Goal: Use online tool/utility: Utilize a website feature to perform a specific function

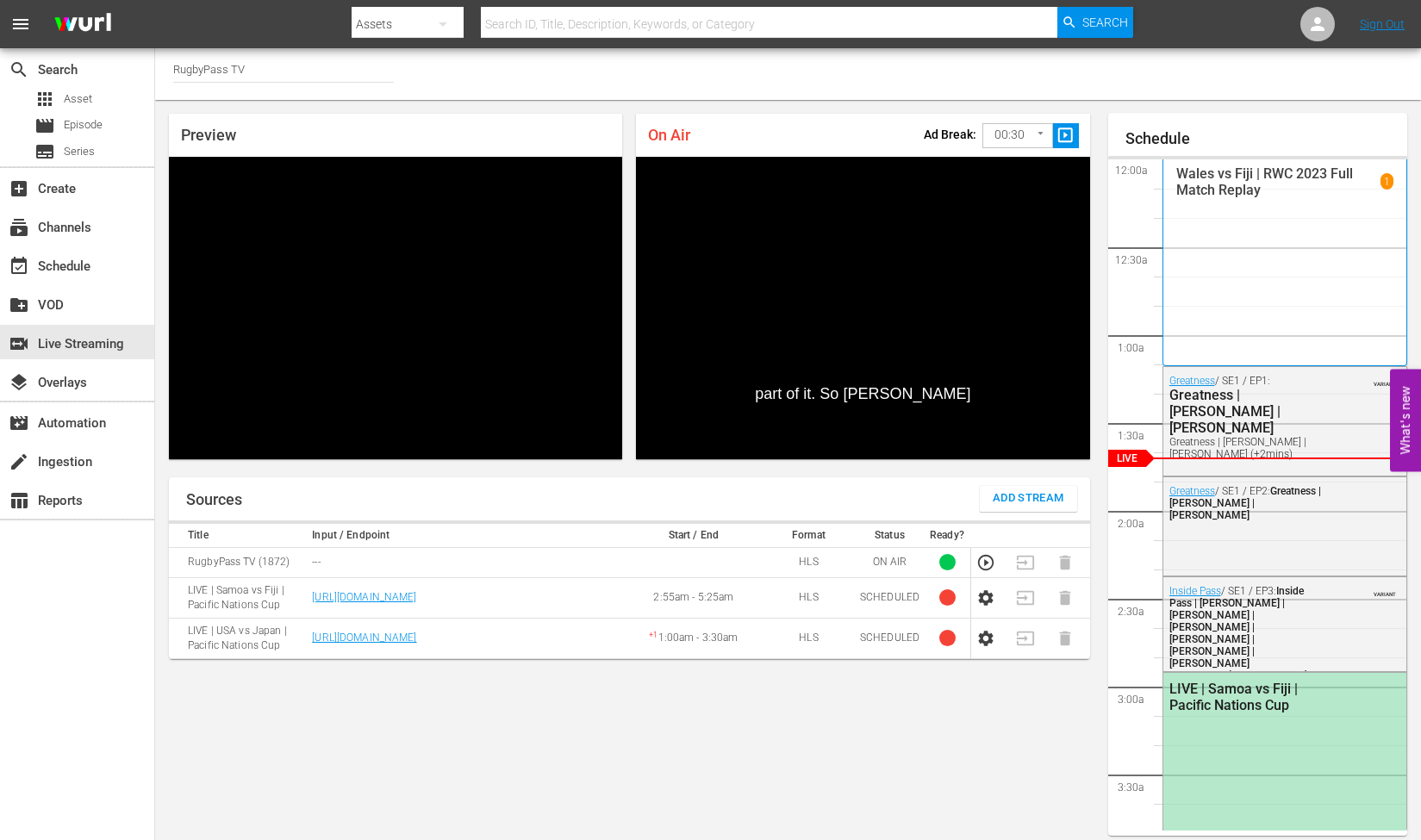
scroll to position [10, 0]
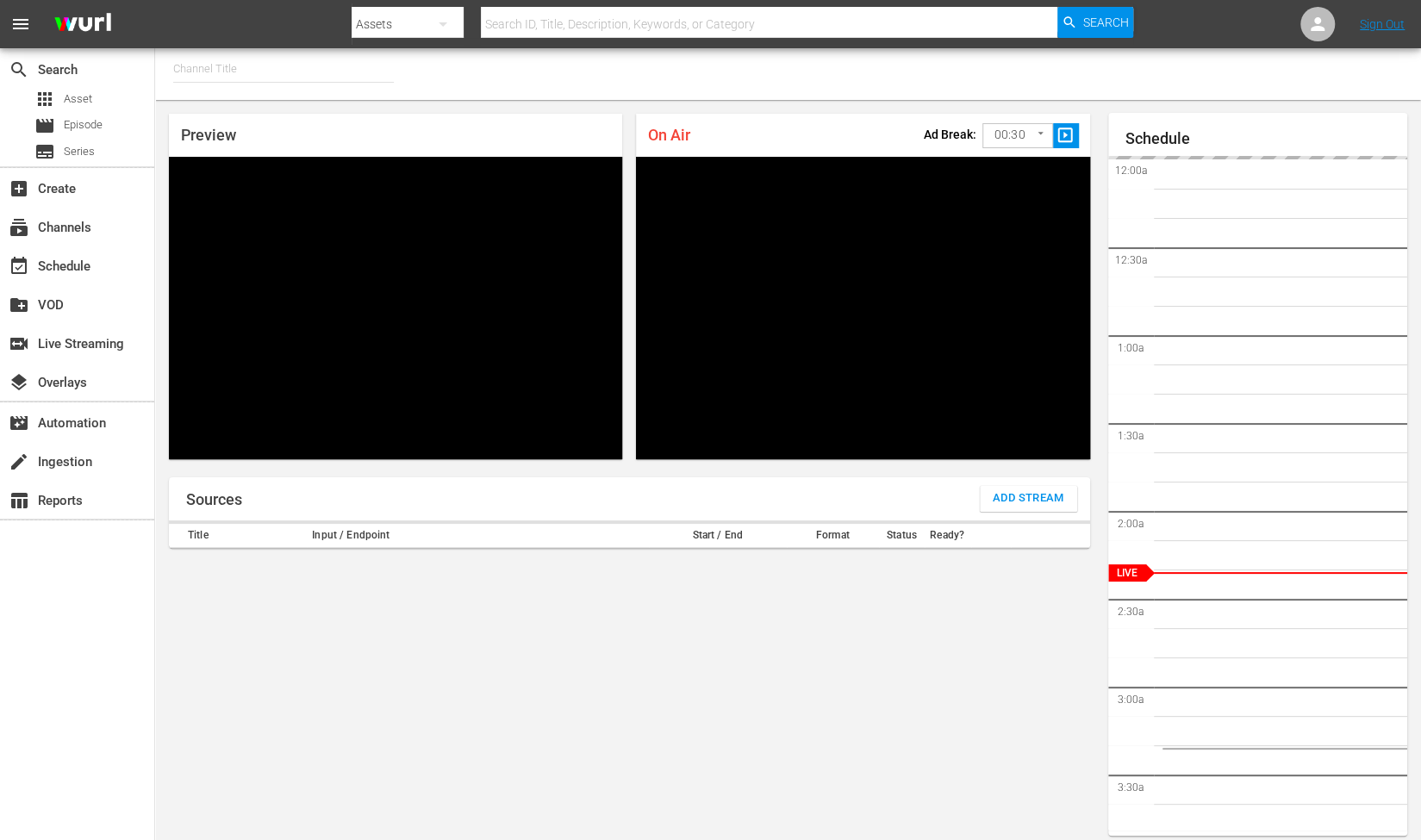
type input "RugbyPass TV (1872)"
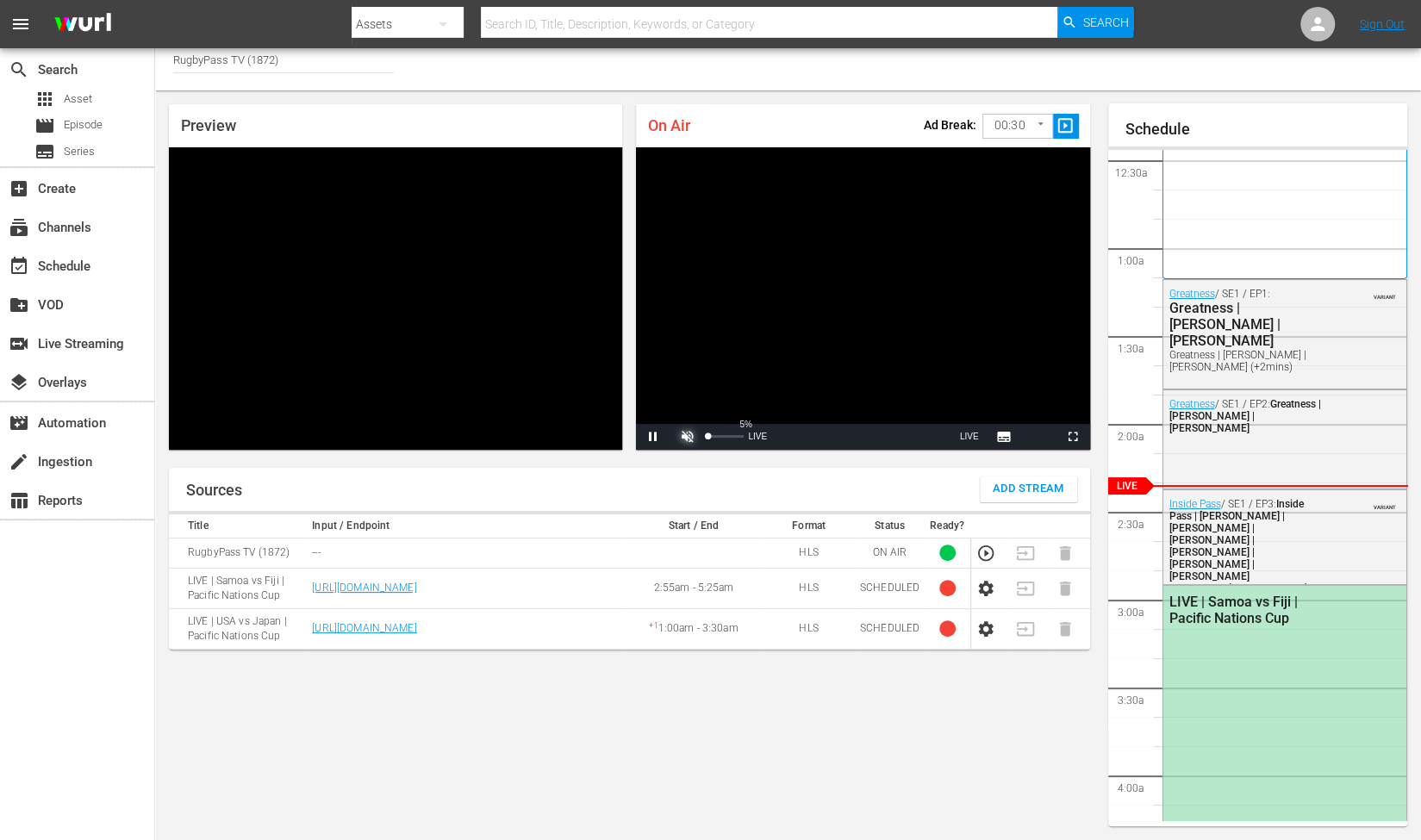
click at [688, 436] on span "Video Player" at bounding box center [688, 436] width 0 height 0
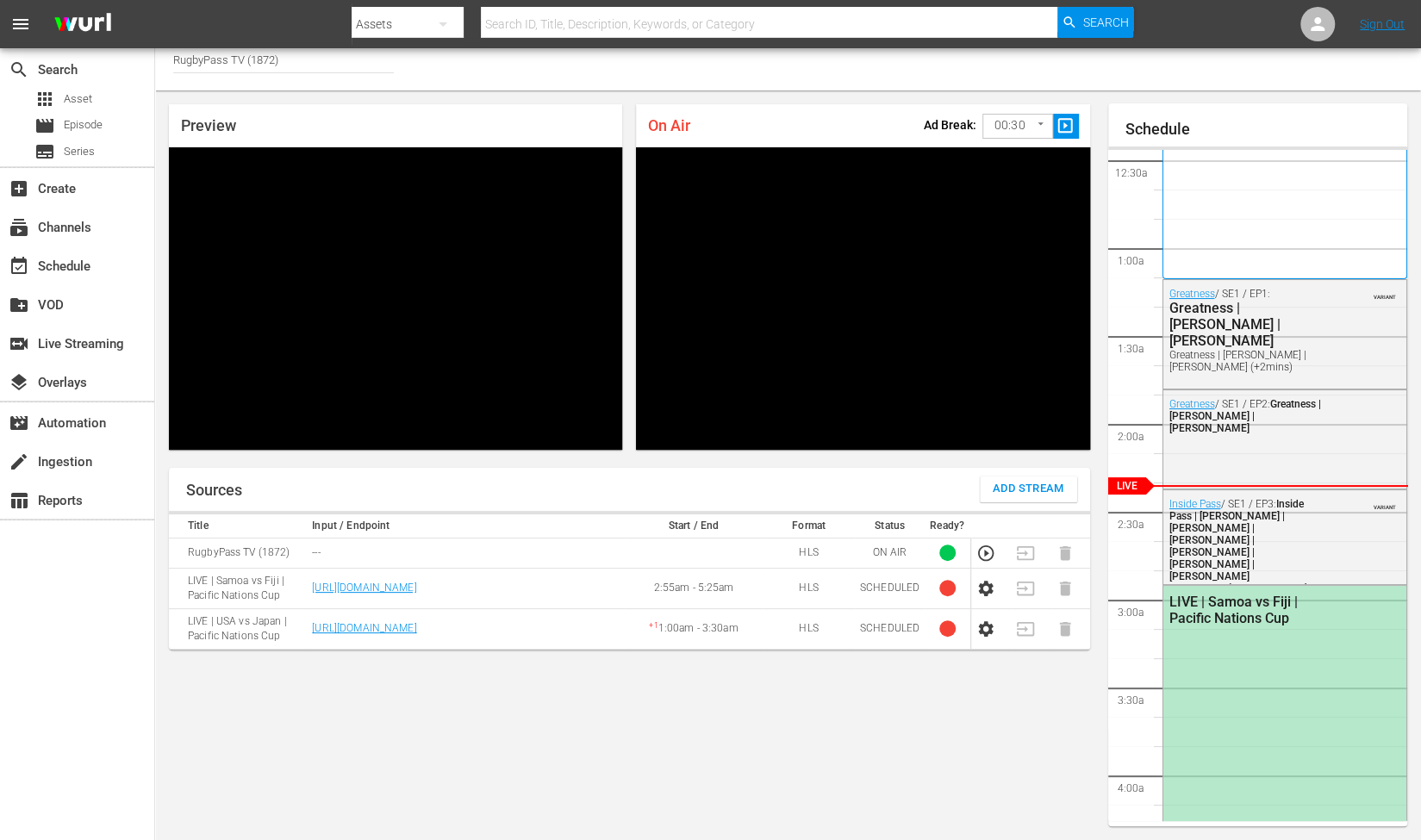
click at [982, 591] on icon "button" at bounding box center [985, 588] width 14 height 15
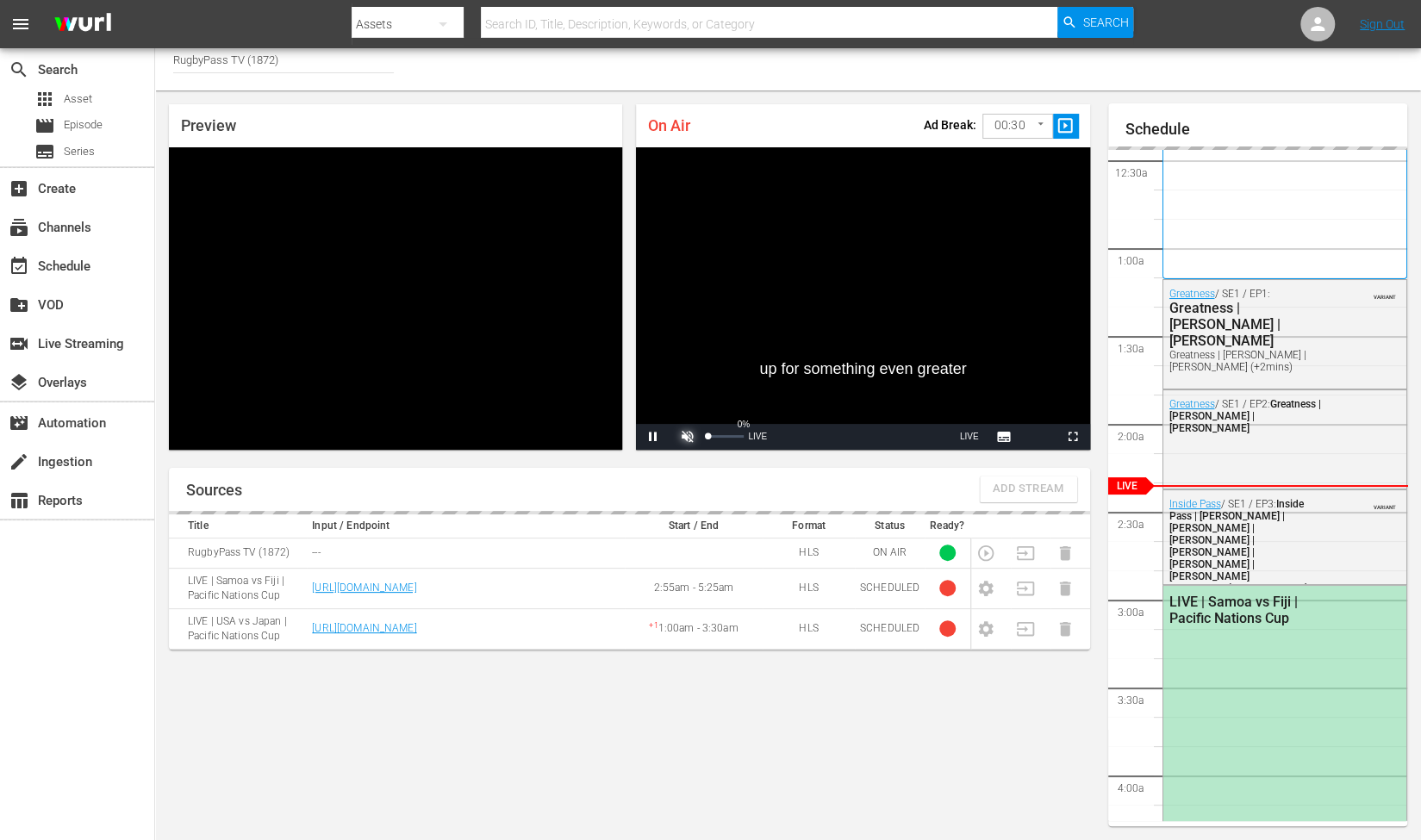
click at [688, 436] on span "Video Player" at bounding box center [688, 436] width 0 height 0
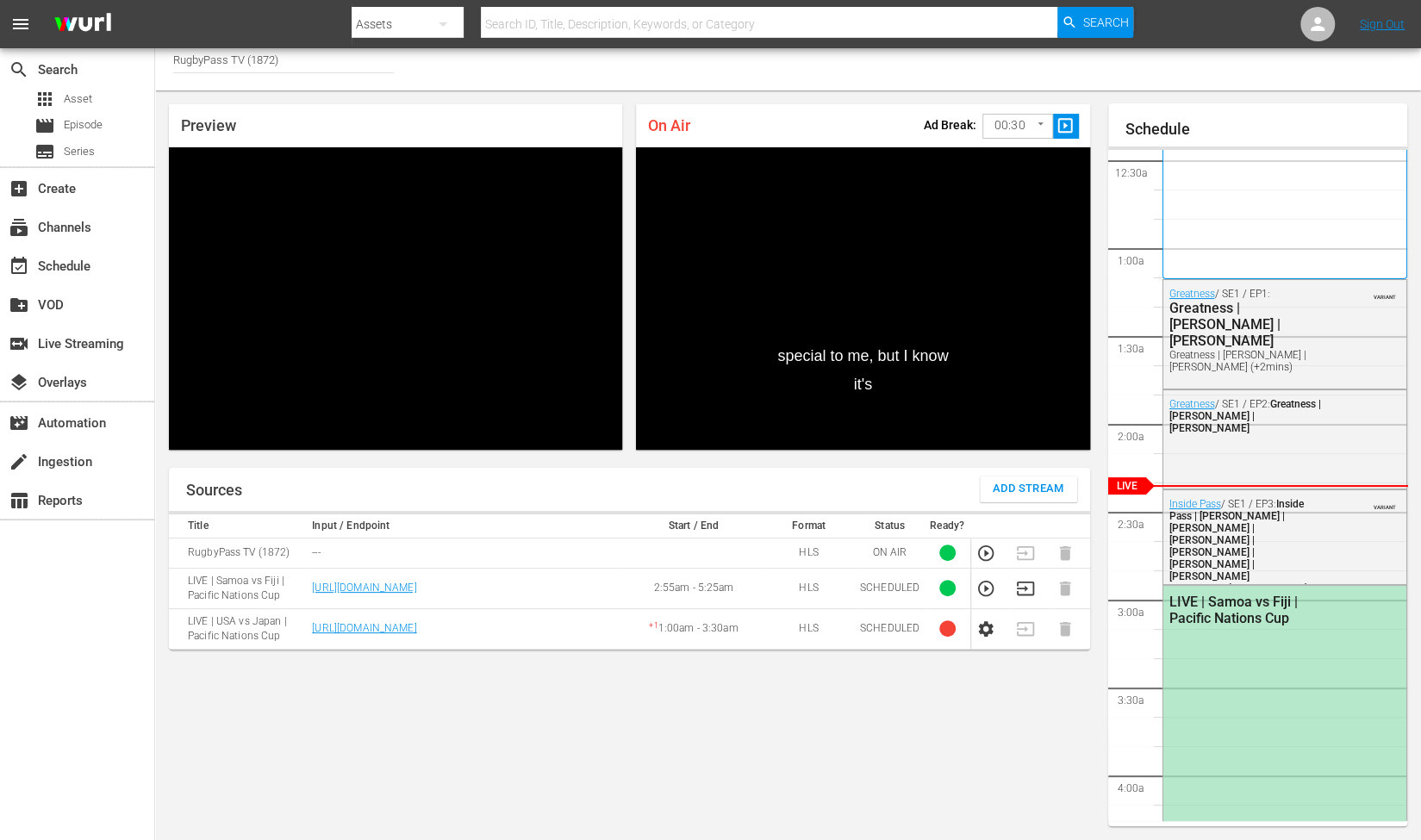
click at [992, 583] on icon "button" at bounding box center [985, 588] width 19 height 19
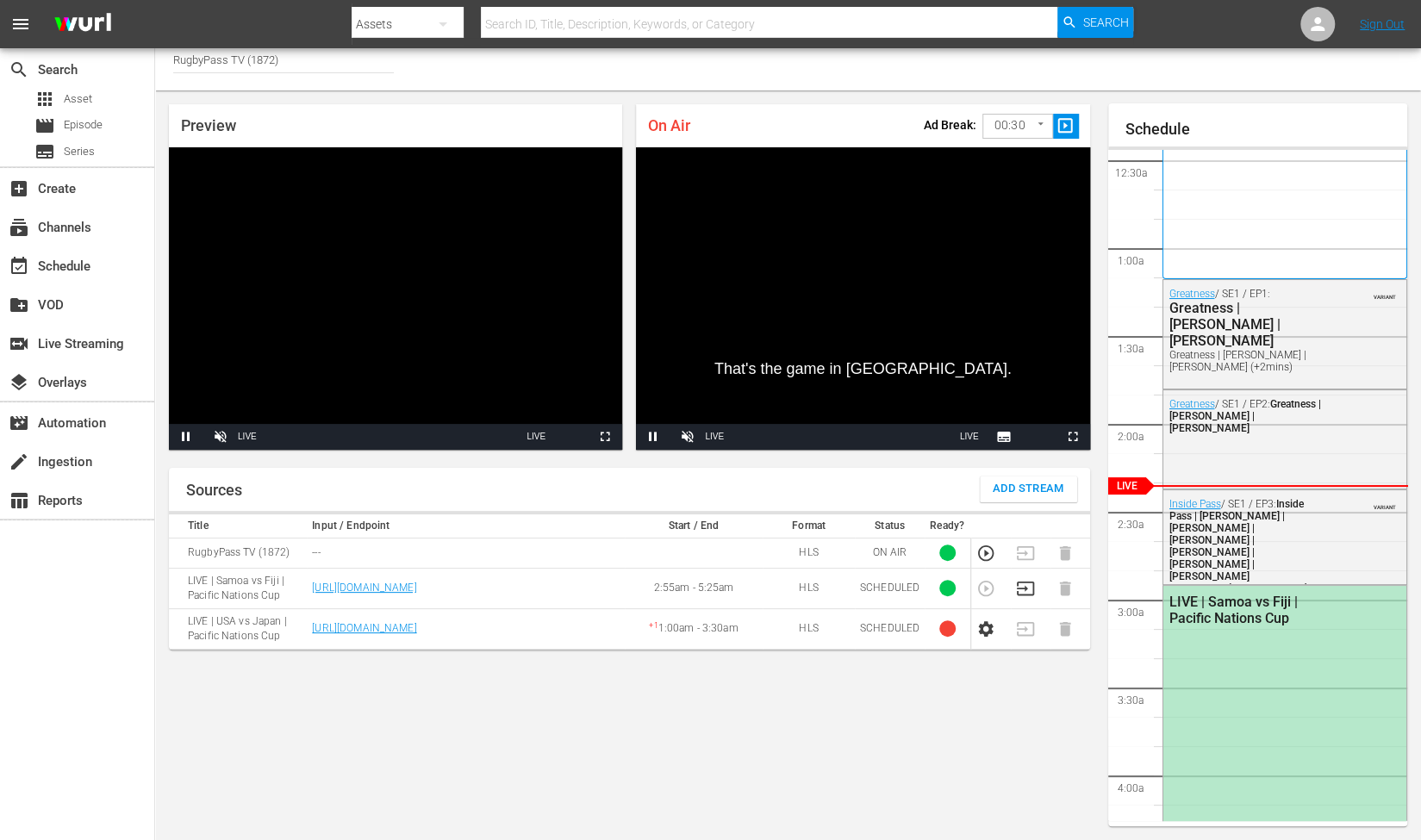
click at [245, 438] on div "Stream Type LIVE" at bounding box center [247, 436] width 19 height 26
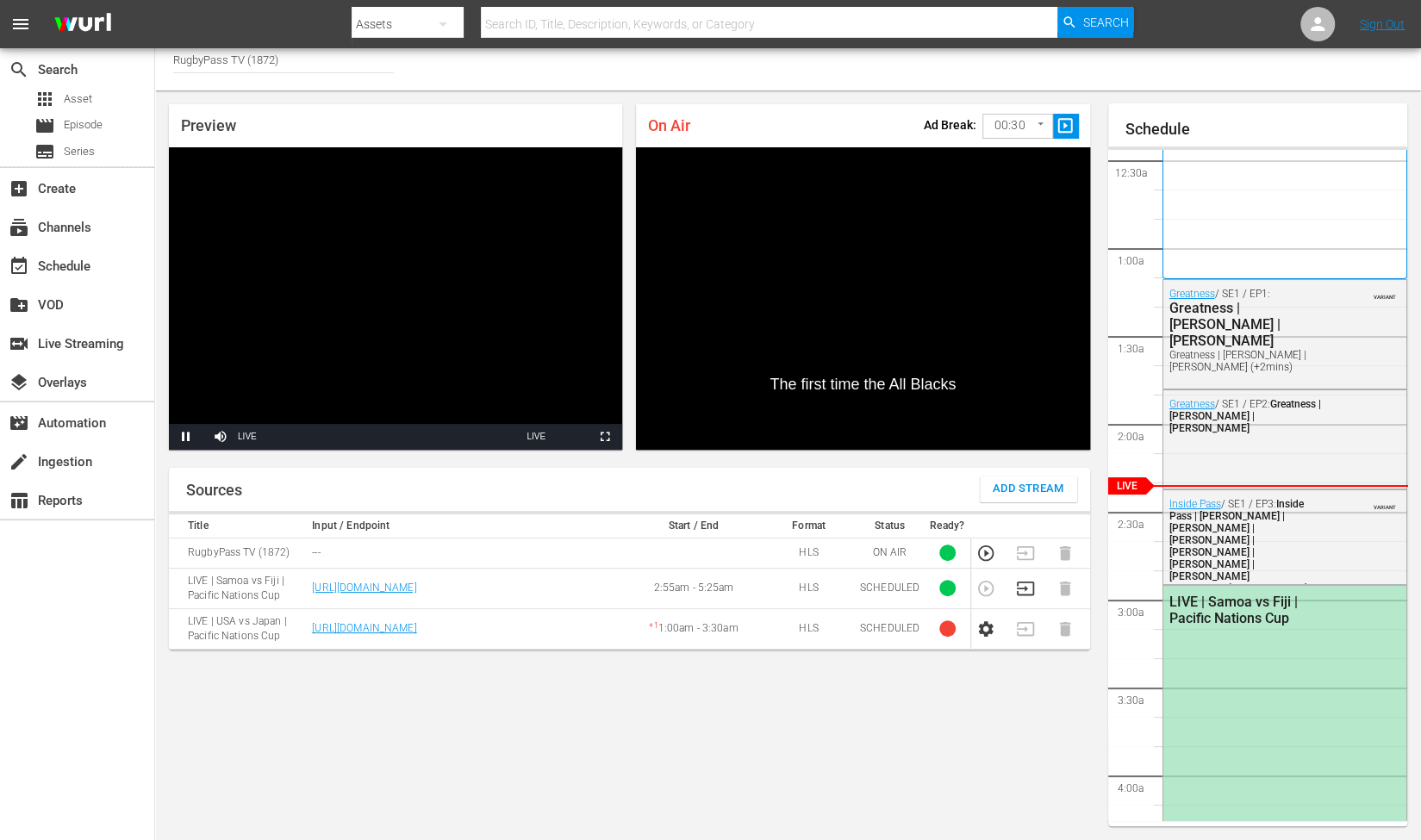
click at [1025, 585] on icon "button" at bounding box center [1025, 588] width 19 height 19
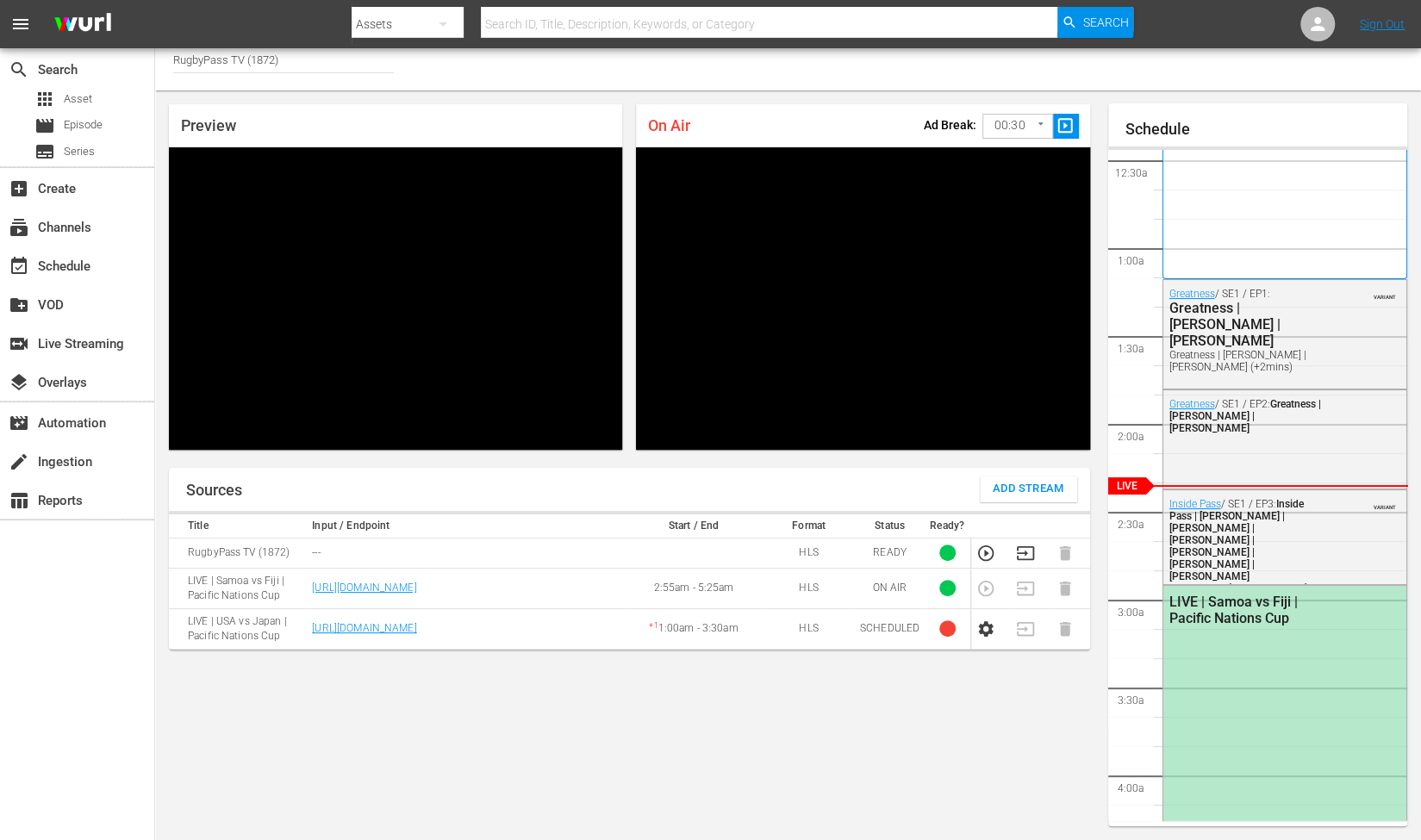
click at [1025, 133] on body "menu Search By Assets Search ID, Title, Description, Keywords, or Category Sear…" at bounding box center [710, 410] width 1421 height 840
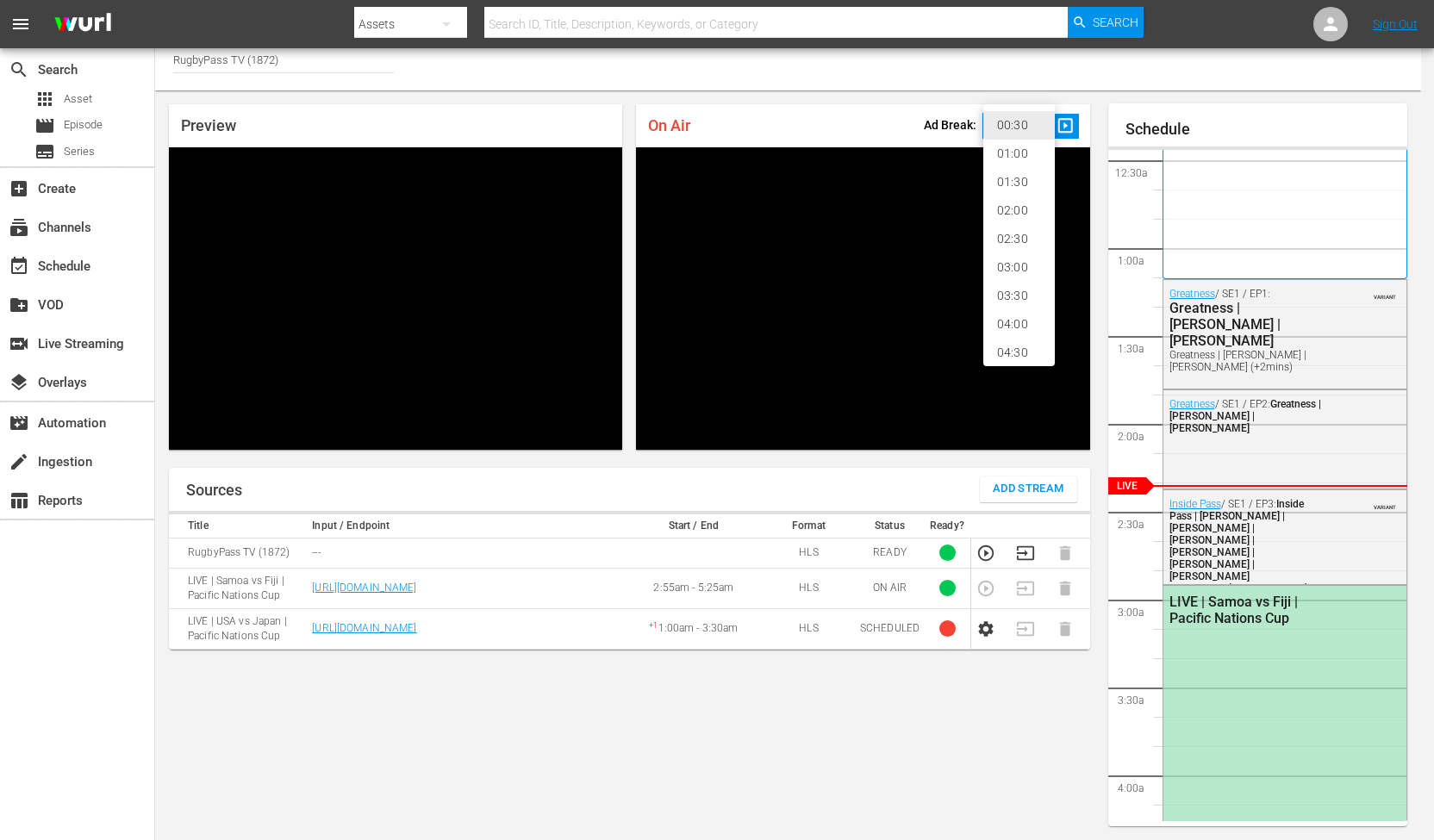
click at [1035, 215] on li "02:00" at bounding box center [1019, 211] width 71 height 29
type input "120"
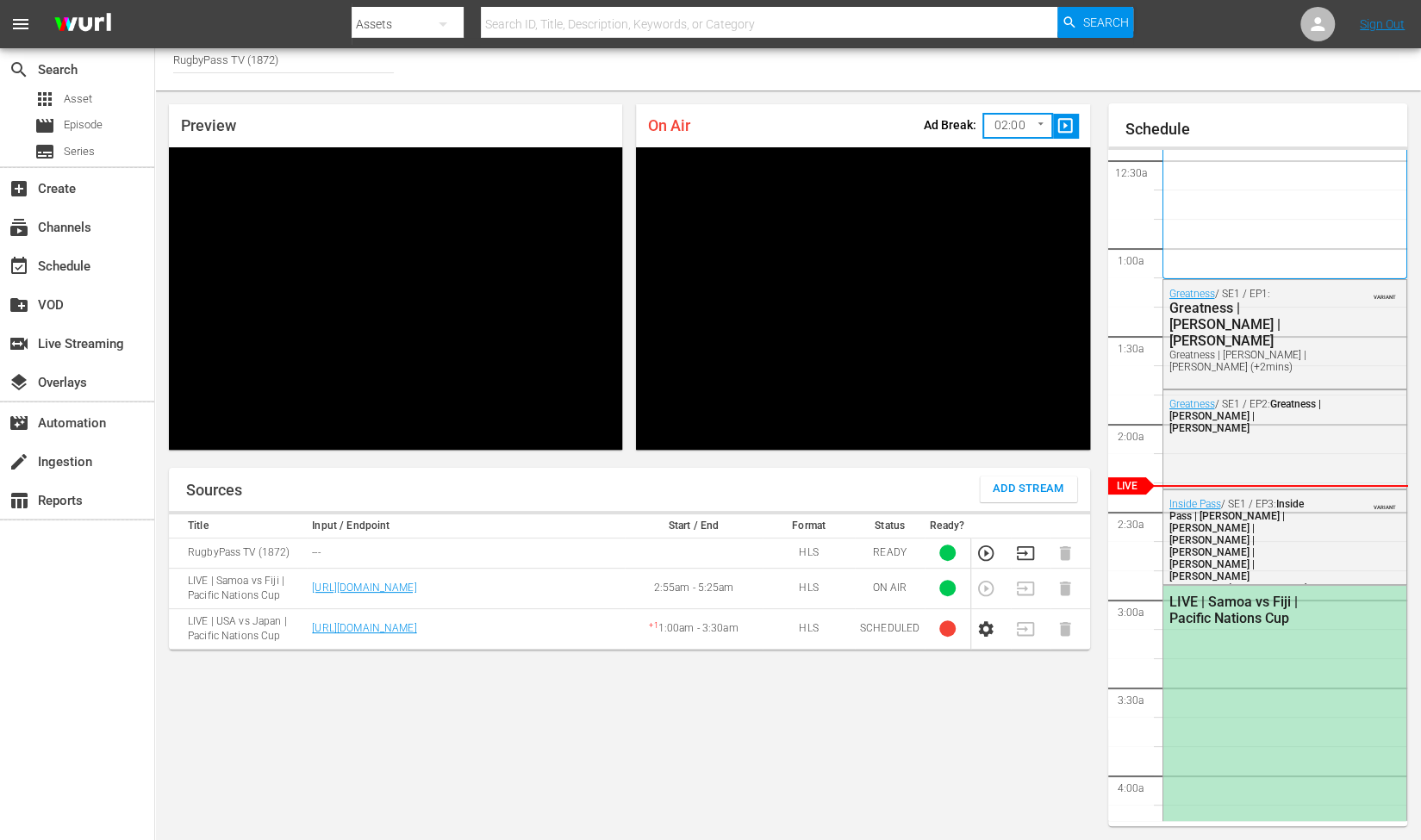
click at [1142, 83] on div "Channel Title RugbyPass TV (1872)" at bounding box center [788, 65] width 1266 height 52
click at [1075, 126] on button "slideshow_sharp" at bounding box center [1066, 126] width 26 height 25
click at [1139, 94] on div "Preview Video Player is loading. Pause Mute Current Time 3:10 / Duration -:-:- …" at bounding box center [788, 465] width 1266 height 749
